Goal: Task Accomplishment & Management: Manage account settings

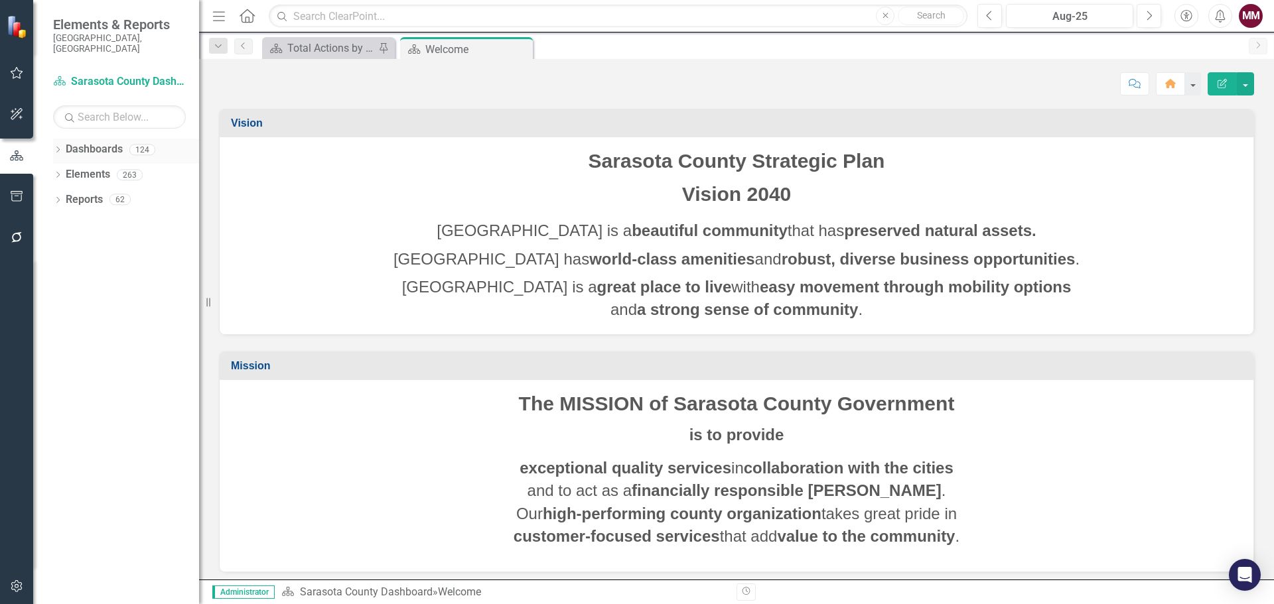
click at [59, 147] on icon "Dropdown" at bounding box center [57, 150] width 9 height 7
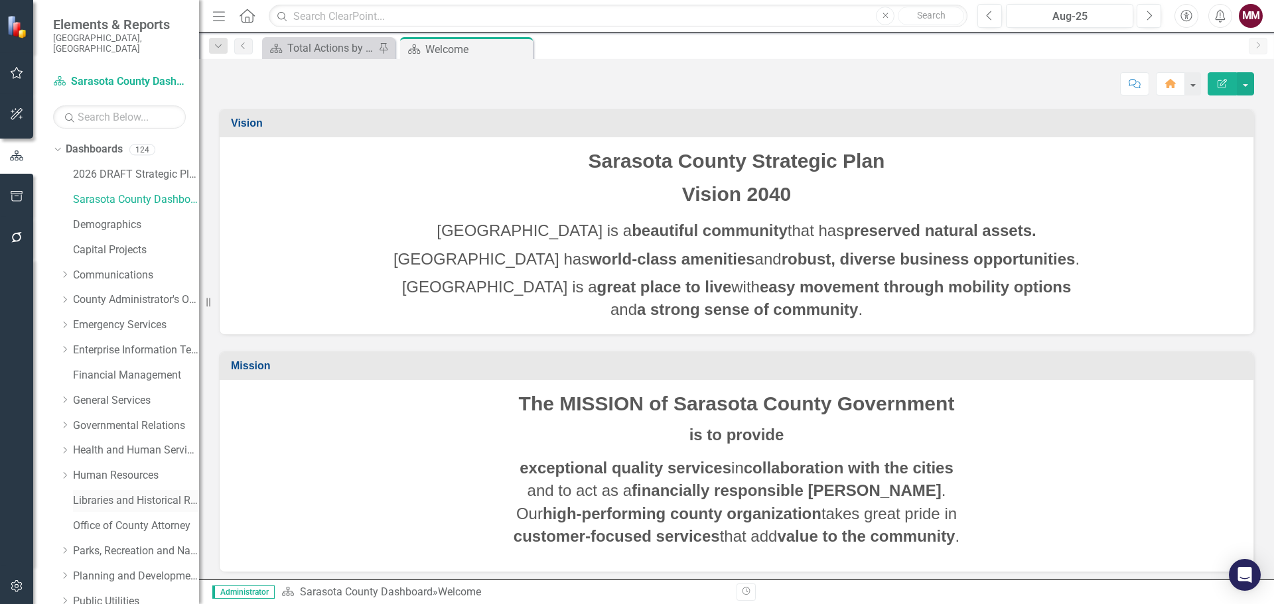
click at [98, 494] on link "Libraries and Historical Resources" at bounding box center [136, 501] width 126 height 15
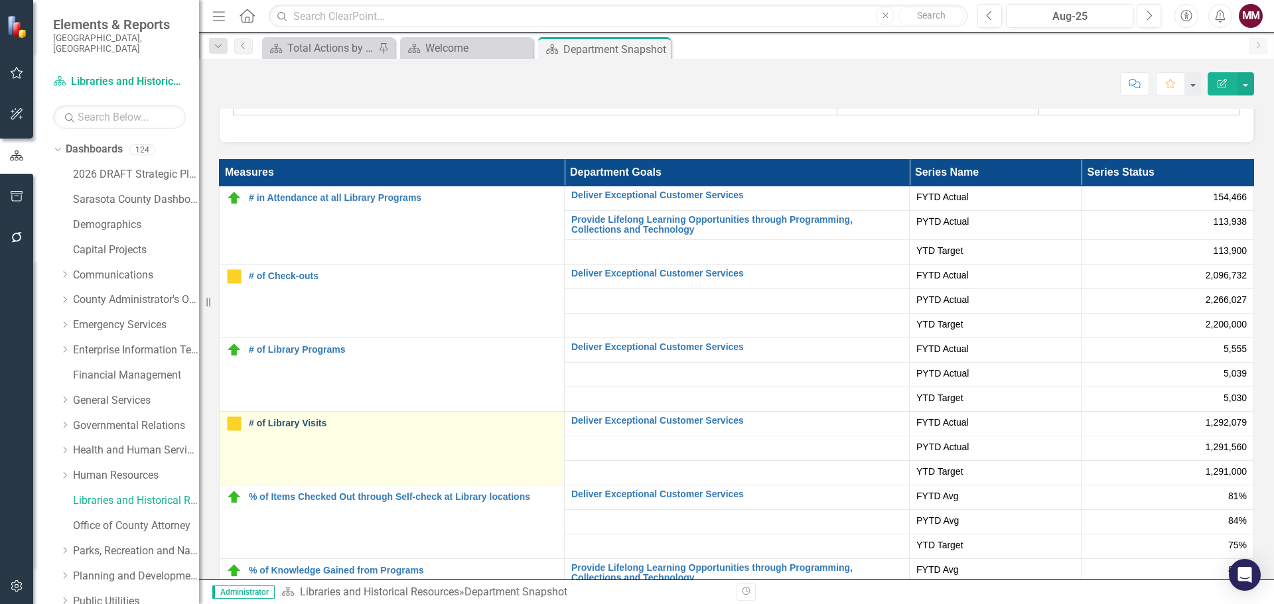
click at [294, 419] on link "# of Library Visits" at bounding box center [403, 424] width 309 height 10
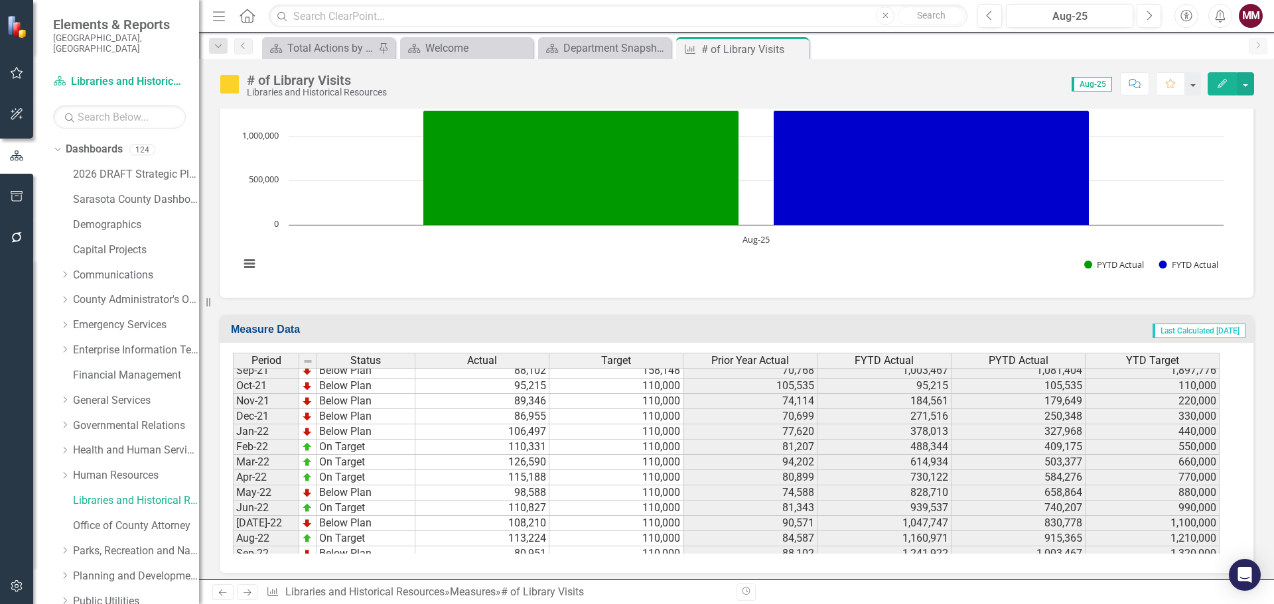
scroll to position [1526, 0]
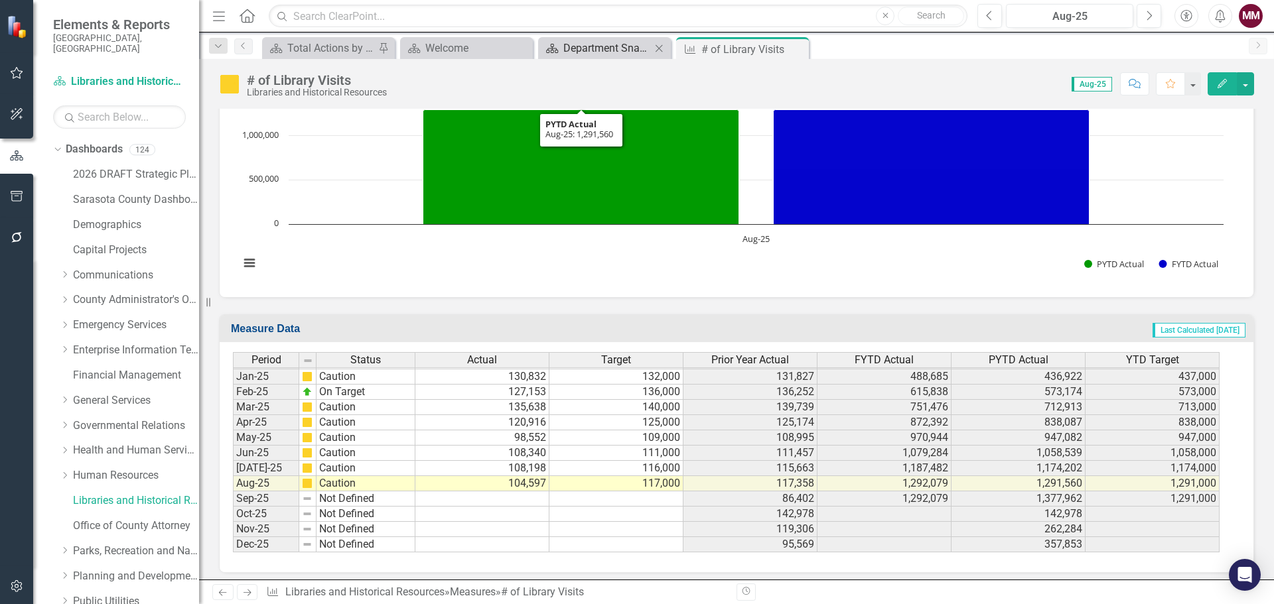
click at [575, 47] on div "Department Snapshot" at bounding box center [607, 48] width 88 height 17
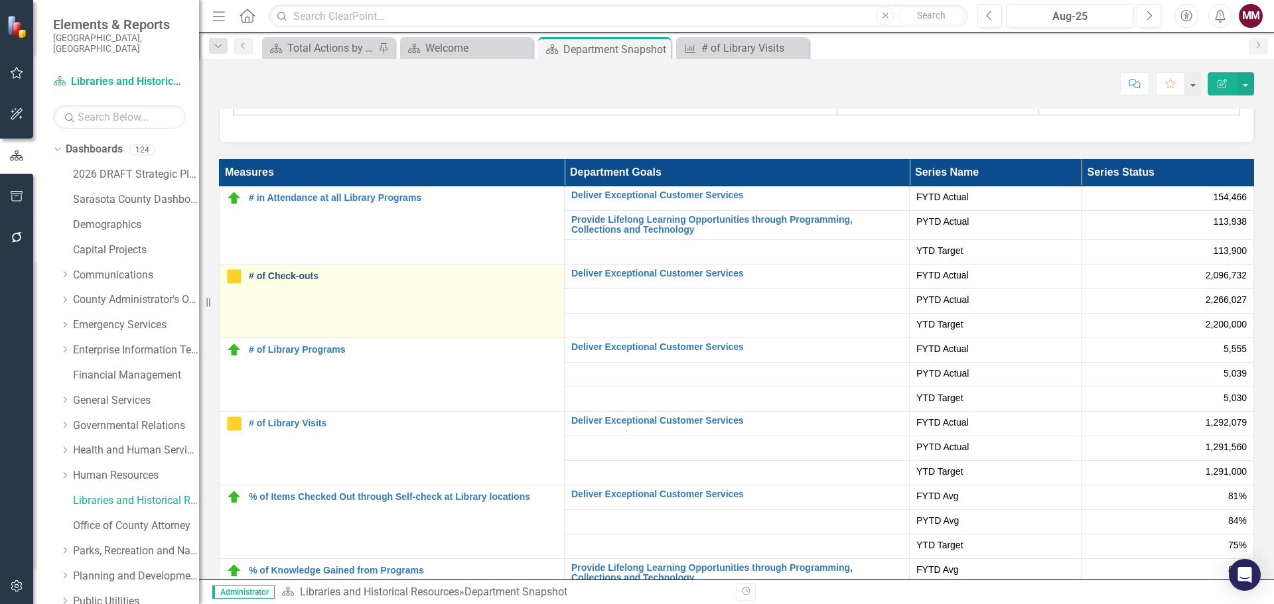
click at [287, 271] on link "# of Check-outs" at bounding box center [403, 276] width 309 height 10
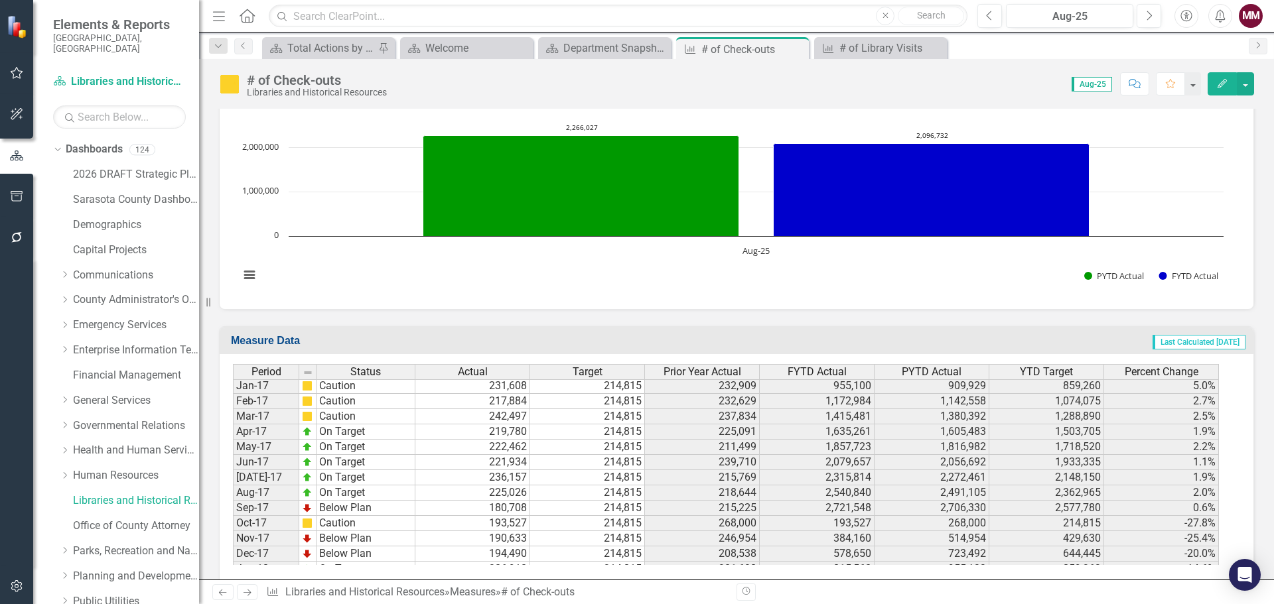
scroll to position [792, 0]
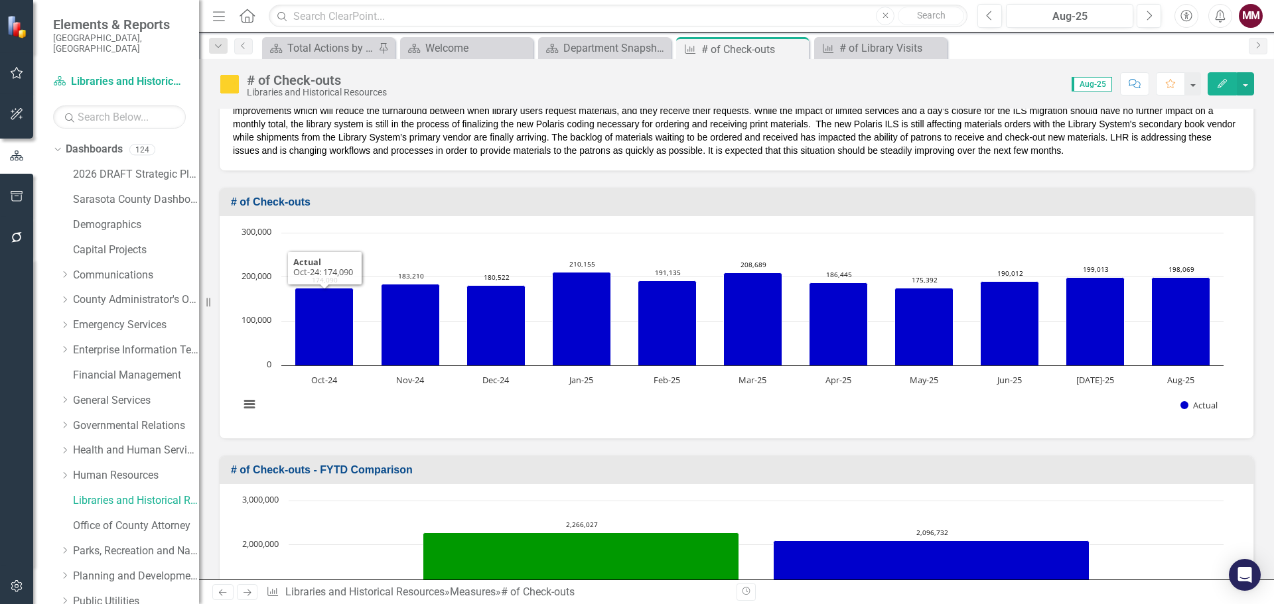
click at [416, 227] on rect "Interactive chart" at bounding box center [731, 325] width 997 height 199
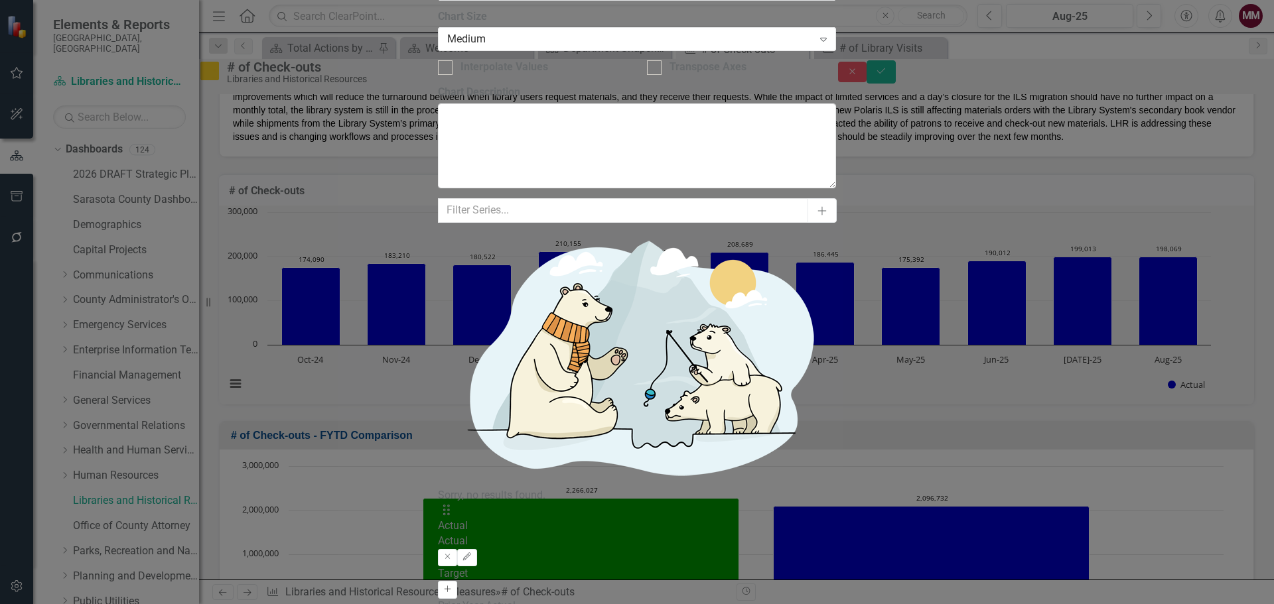
click at [453, 586] on icon "Activate" at bounding box center [448, 590] width 10 height 8
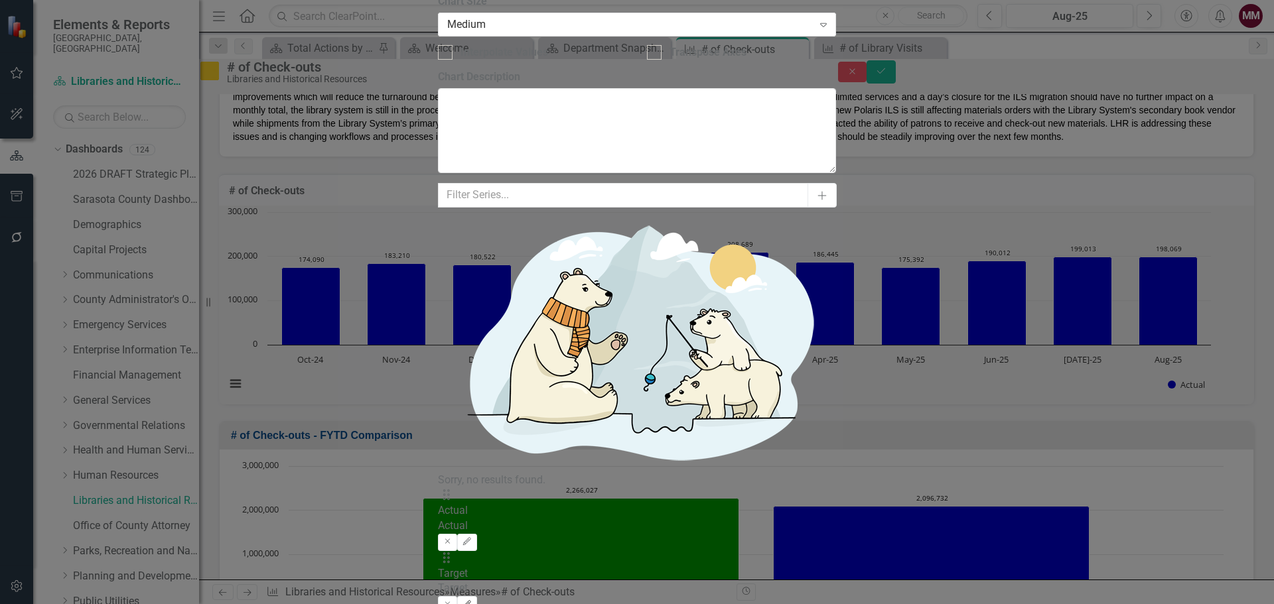
click at [472, 601] on icon "Edit" at bounding box center [467, 605] width 10 height 8
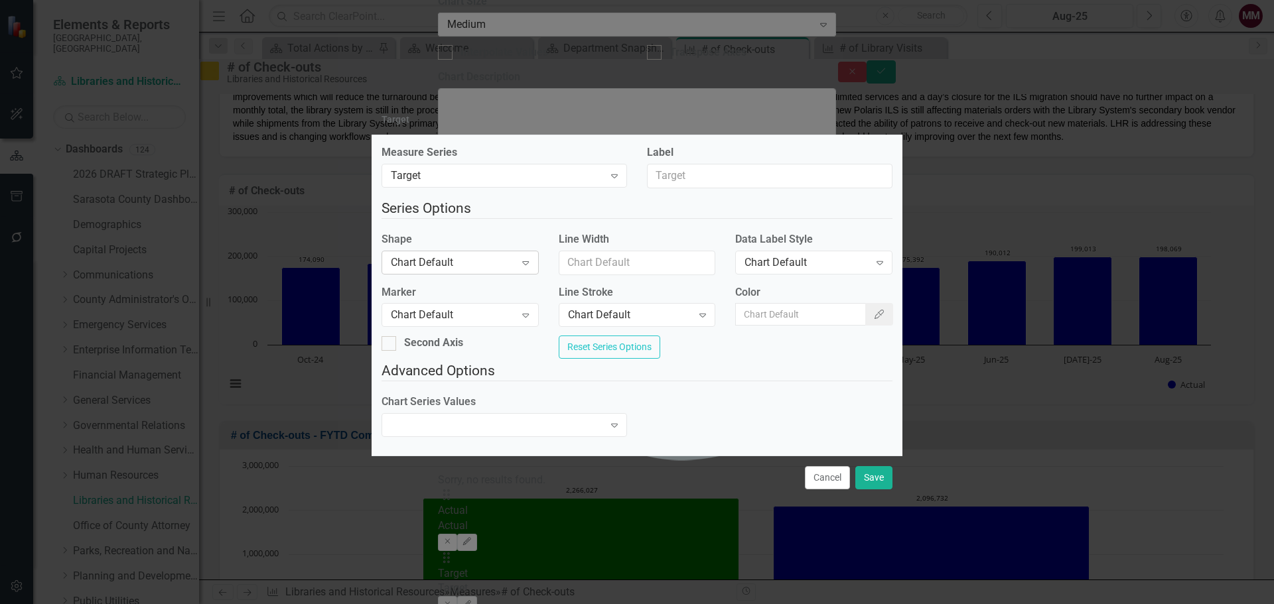
click at [472, 259] on div "Chart Default" at bounding box center [453, 262] width 124 height 15
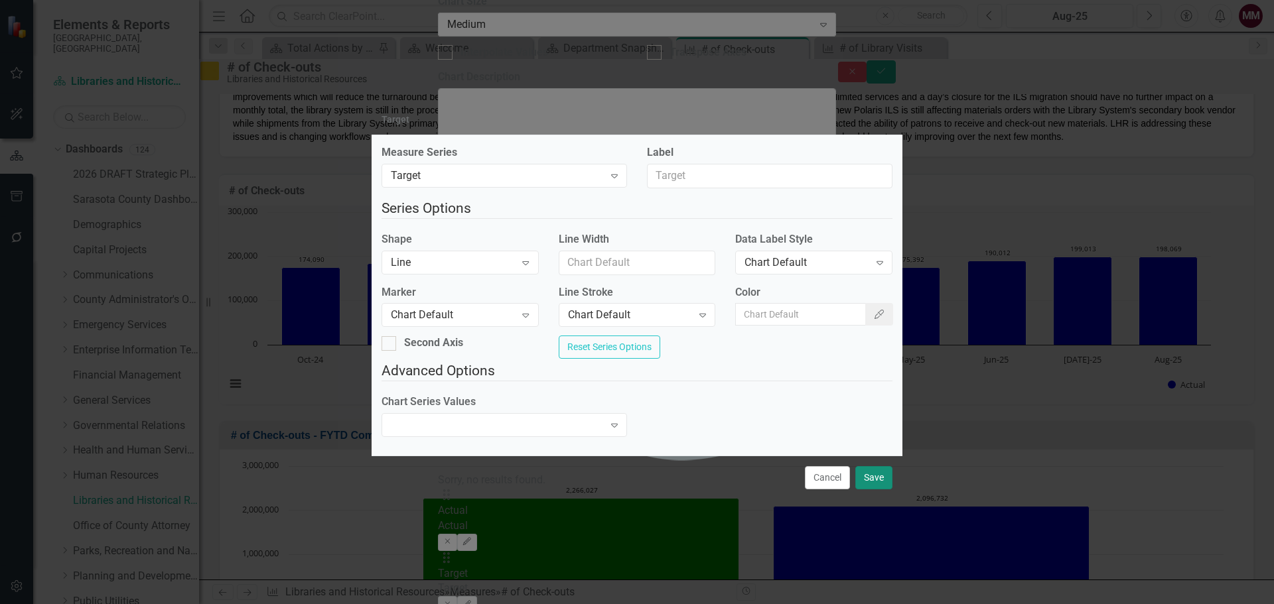
click at [867, 485] on button "Save" at bounding box center [873, 477] width 37 height 23
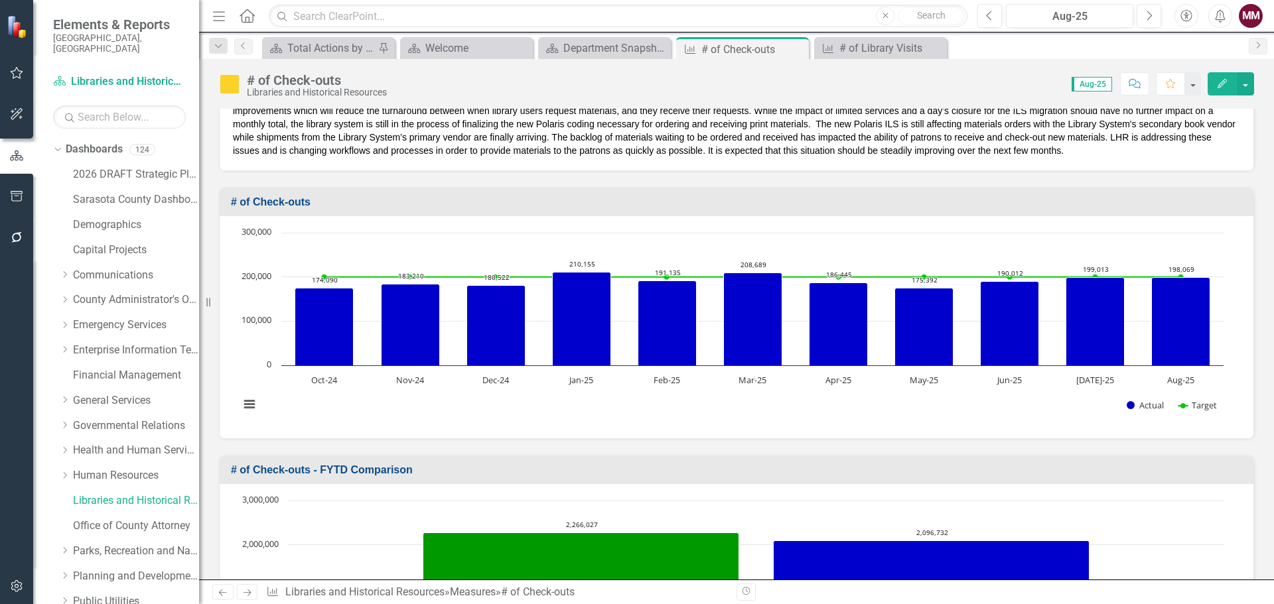
click at [404, 404] on rect "Interactive chart" at bounding box center [731, 325] width 997 height 199
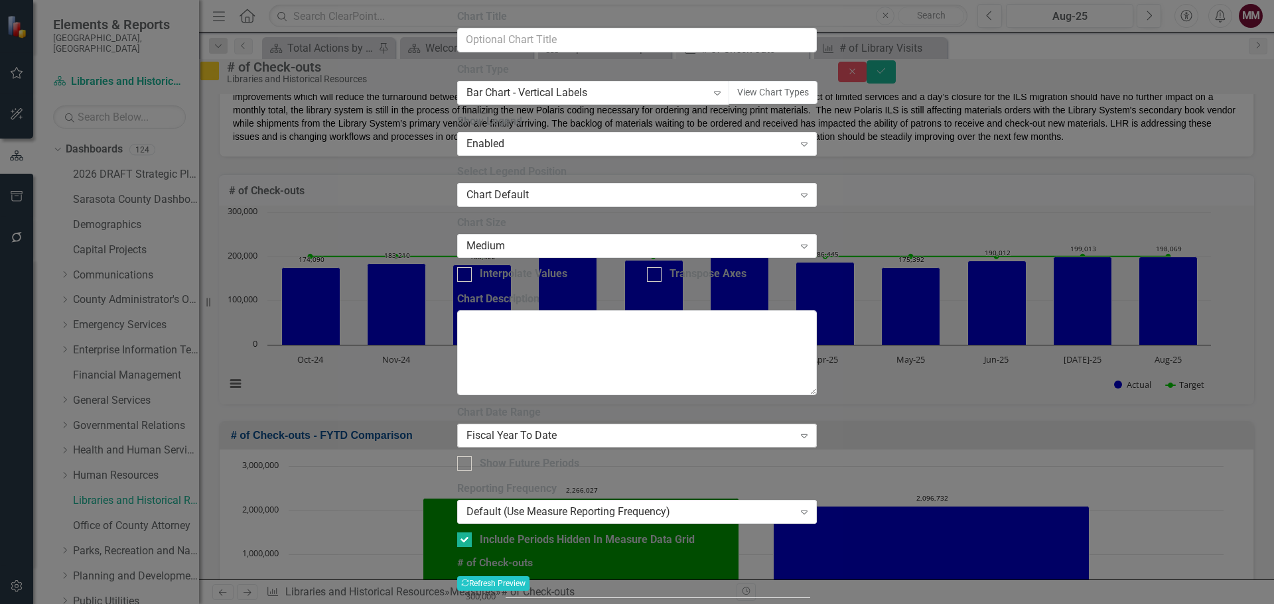
click at [626, 428] on div "Fiscal Year To Date" at bounding box center [629, 435] width 327 height 15
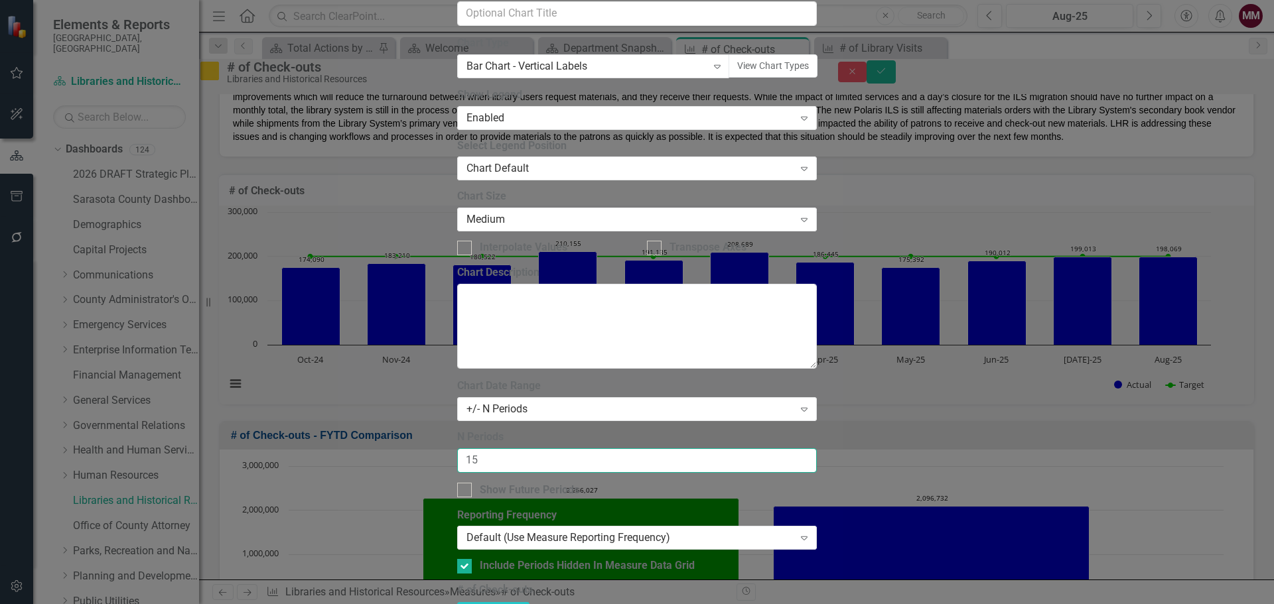
drag, startPoint x: 534, startPoint y: 127, endPoint x: 270, endPoint y: 138, distance: 264.3
click at [457, 137] on div "Chart Chart Series Chart Periods Chart Axis Format Advanced Options From this p…" at bounding box center [637, 320] width 360 height 991
type input "20"
click at [530, 603] on button "Recalculate Refresh Preview" at bounding box center [493, 610] width 72 height 15
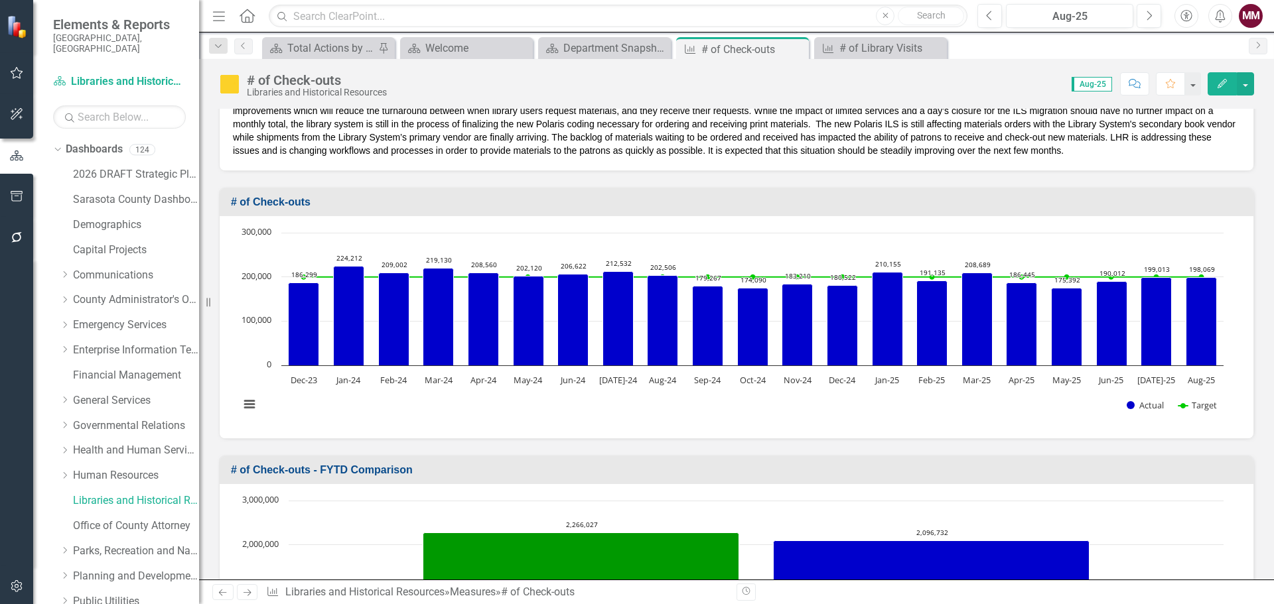
click at [1014, 405] on rect "Interactive chart" at bounding box center [731, 325] width 997 height 199
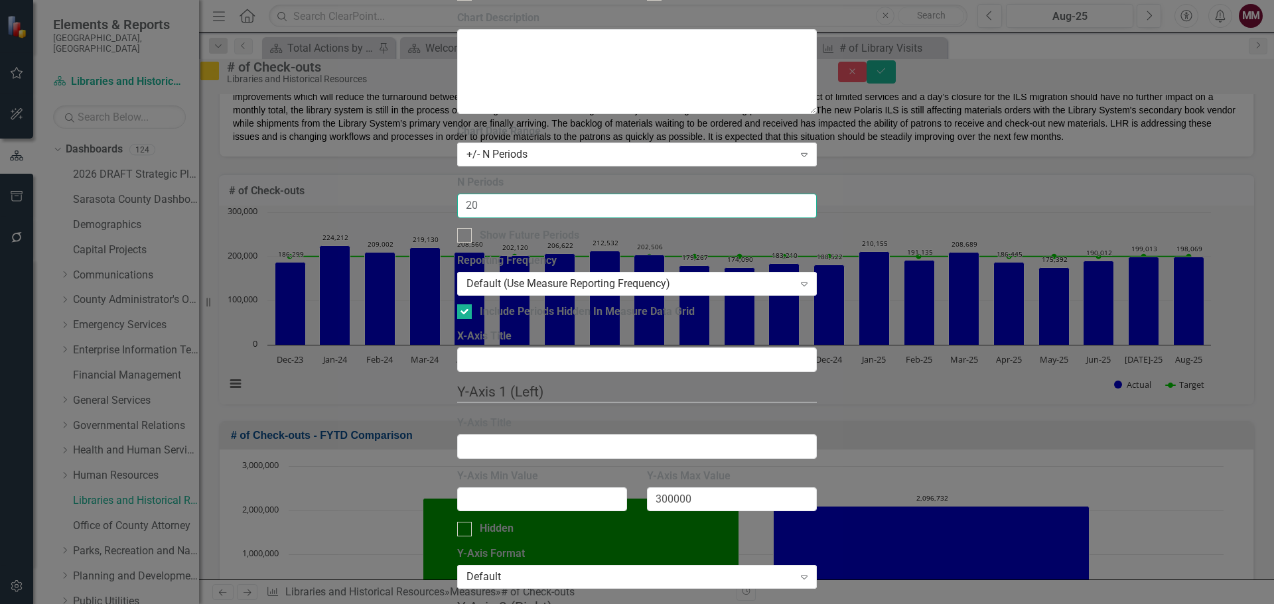
drag, startPoint x: 487, startPoint y: 128, endPoint x: 381, endPoint y: 137, distance: 106.6
click at [457, 132] on div "Chart Chart Series Chart Periods Chart Axis Format Advanced Options From this p…" at bounding box center [637, 321] width 360 height 1500
type input "40"
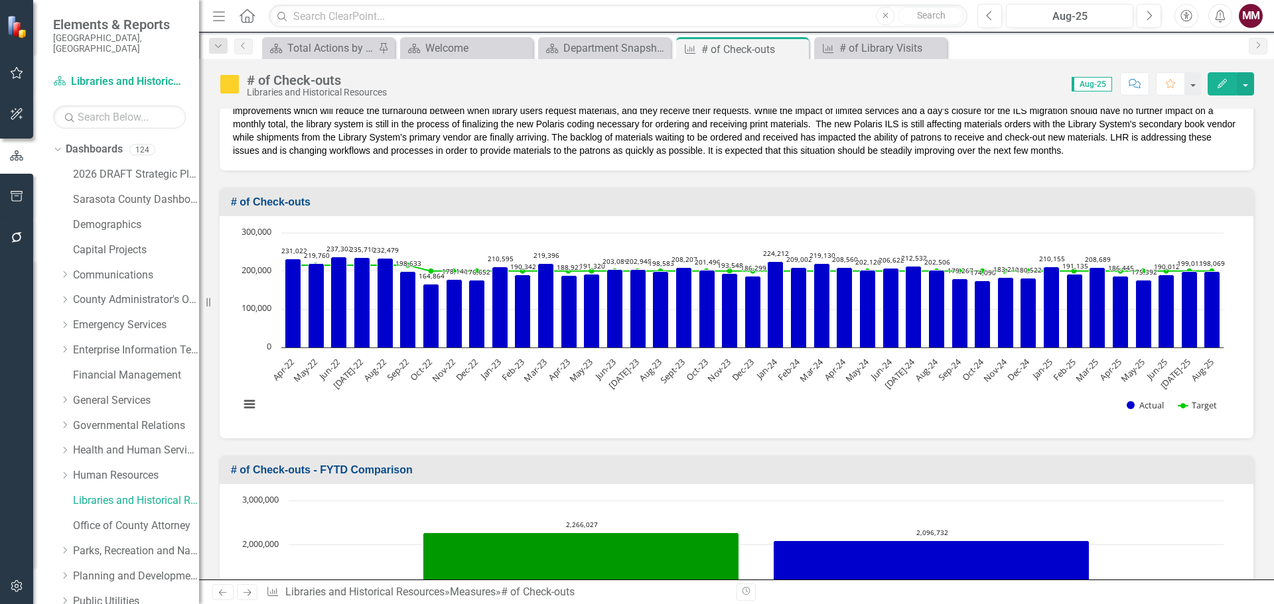
click at [634, 393] on rect "Interactive chart" at bounding box center [731, 325] width 997 height 199
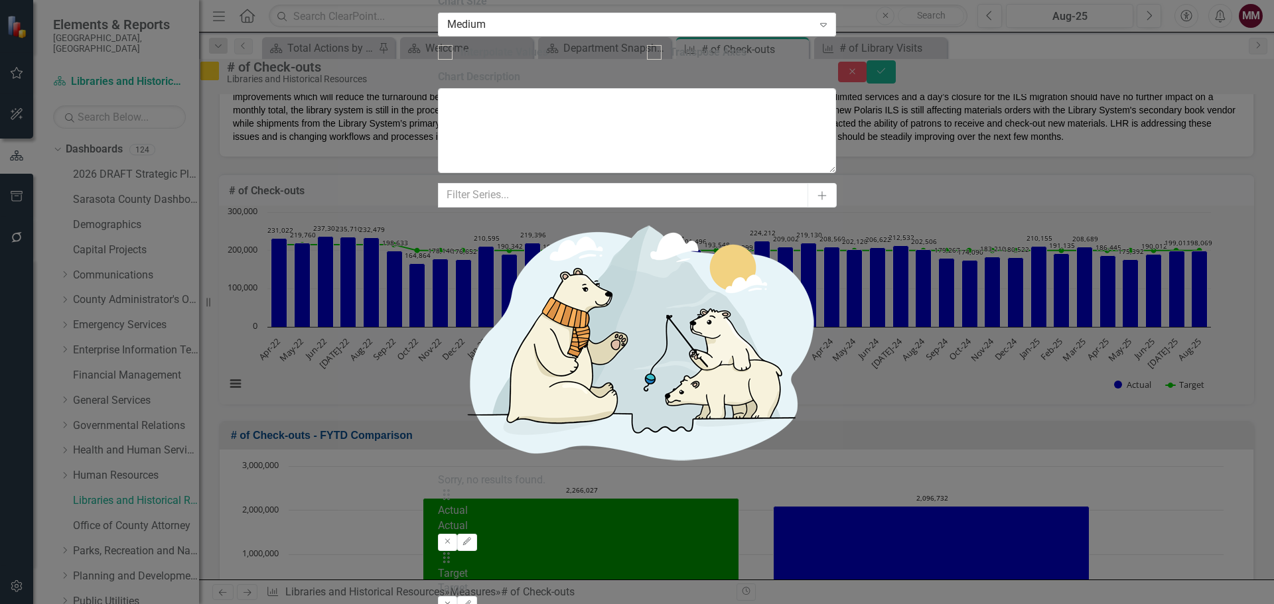
click at [453, 601] on icon "Remove" at bounding box center [448, 605] width 10 height 8
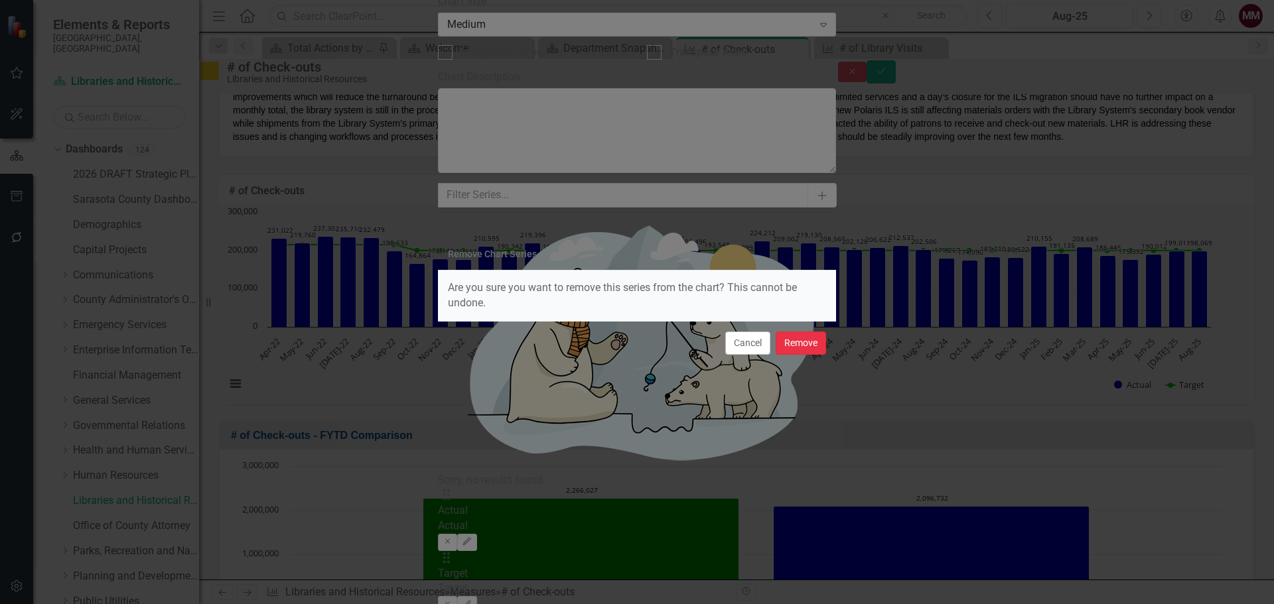
click at [801, 349] on button "Remove" at bounding box center [801, 343] width 50 height 23
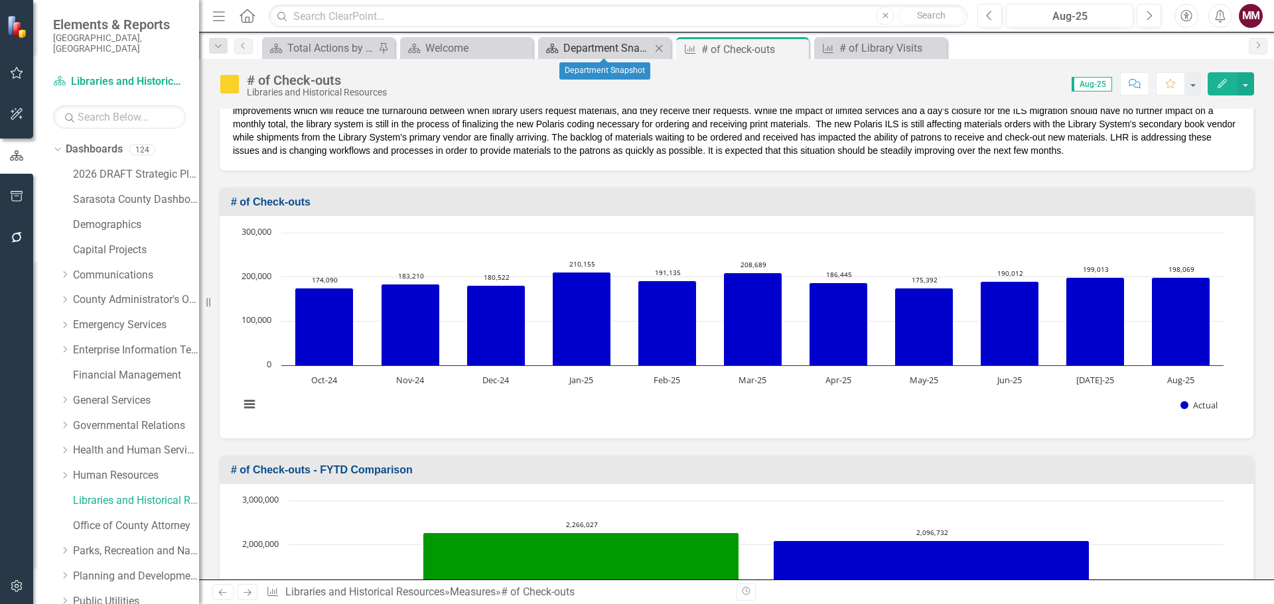
click at [575, 56] on div "Department Snapshot" at bounding box center [607, 48] width 88 height 17
